Goal: Task Accomplishment & Management: Manage account settings

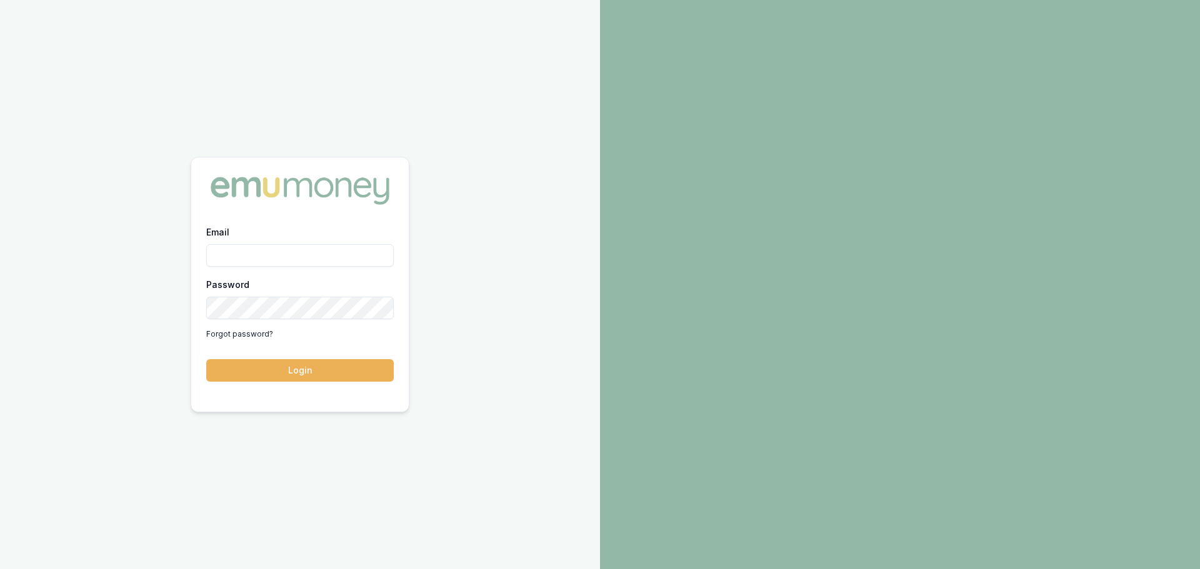
click at [282, 265] on input "Email" at bounding box center [299, 255] width 187 height 22
type input "[PERSON_NAME][EMAIL_ADDRESS][PERSON_NAME][DOMAIN_NAME]"
click at [206, 359] on button "Login" at bounding box center [299, 370] width 187 height 22
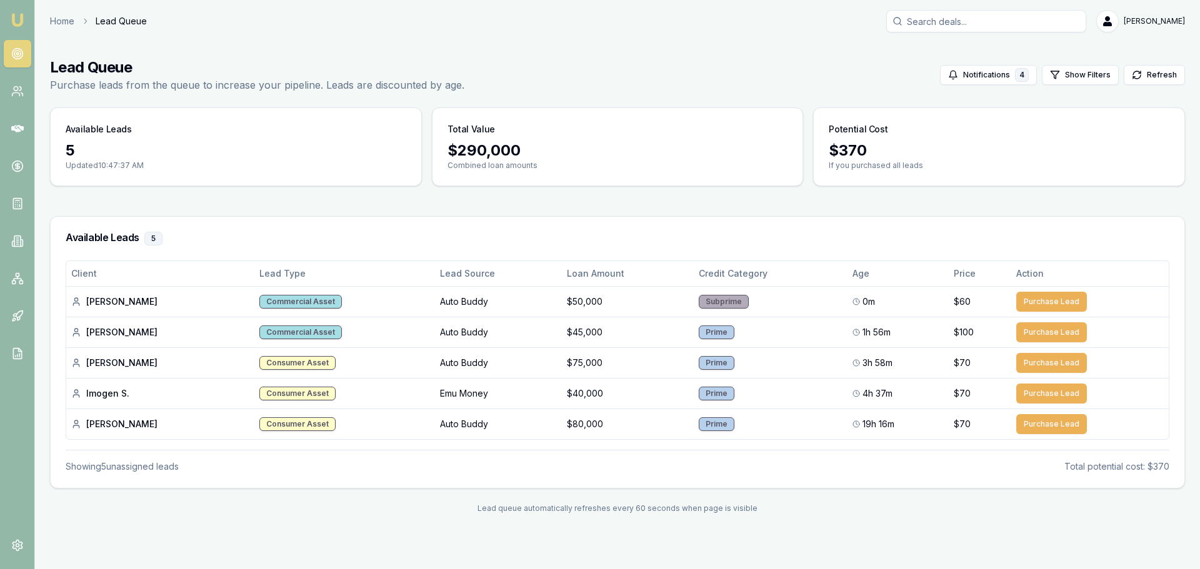
click at [23, 106] on nav "Emu Broker" at bounding box center [17, 188] width 34 height 377
click at [13, 99] on link at bounding box center [17, 90] width 27 height 27
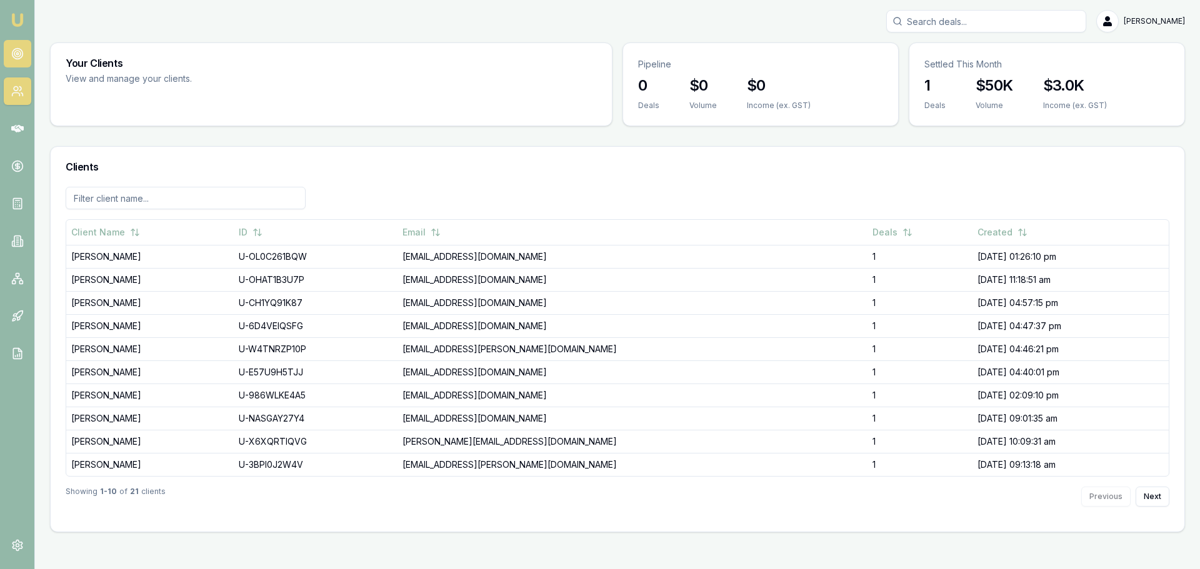
click at [20, 43] on link at bounding box center [17, 53] width 27 height 27
